Goal: Task Accomplishment & Management: Use online tool/utility

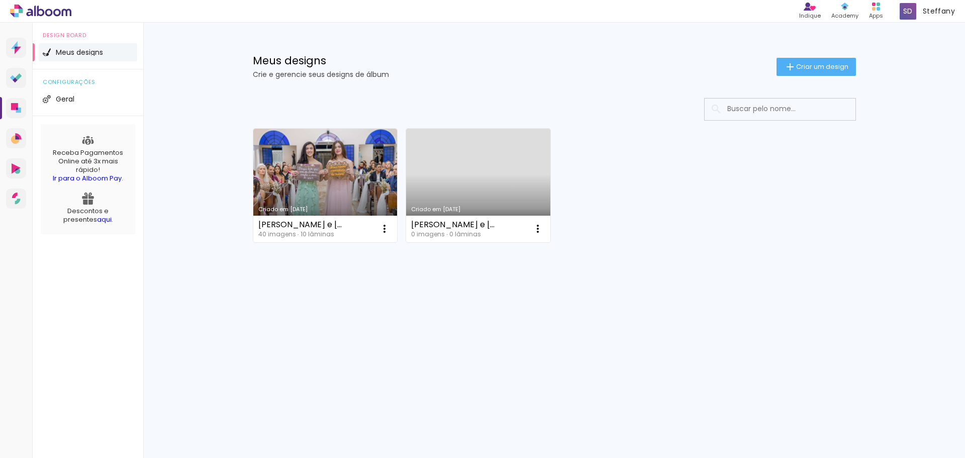
click at [285, 172] on link "Criado em [DATE]" at bounding box center [325, 186] width 144 height 114
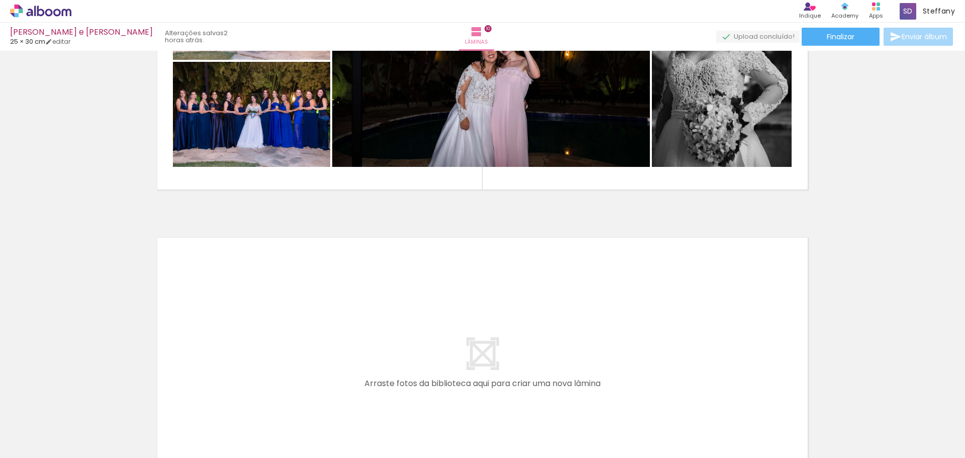
scroll to position [2917, 0]
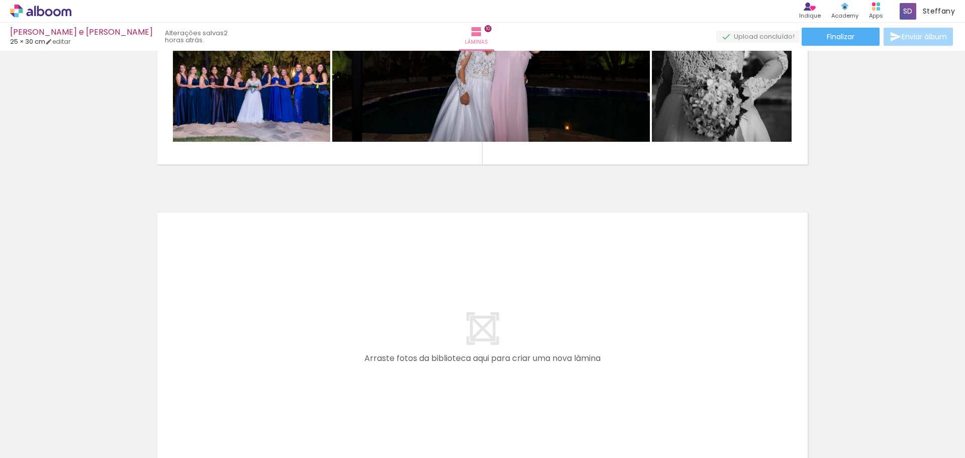
scroll to position [2965, 0]
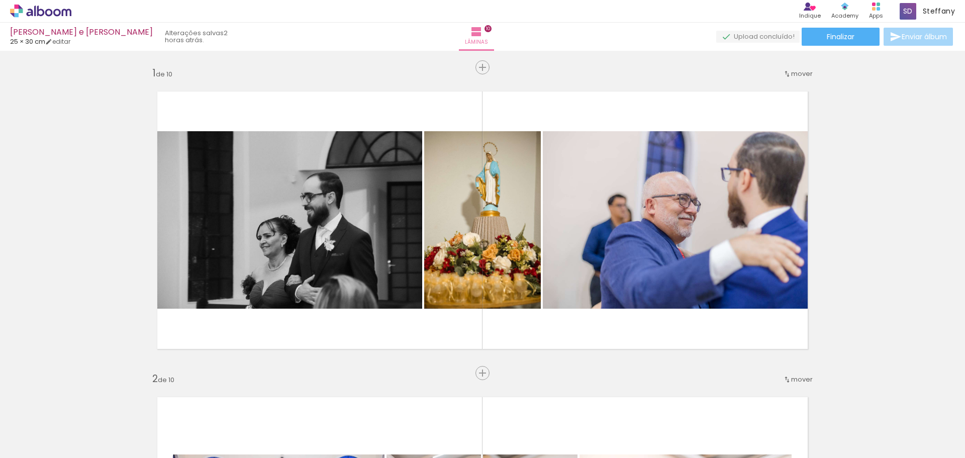
scroll to position [2965, 0]
